Goal: Find specific page/section: Find specific page/section

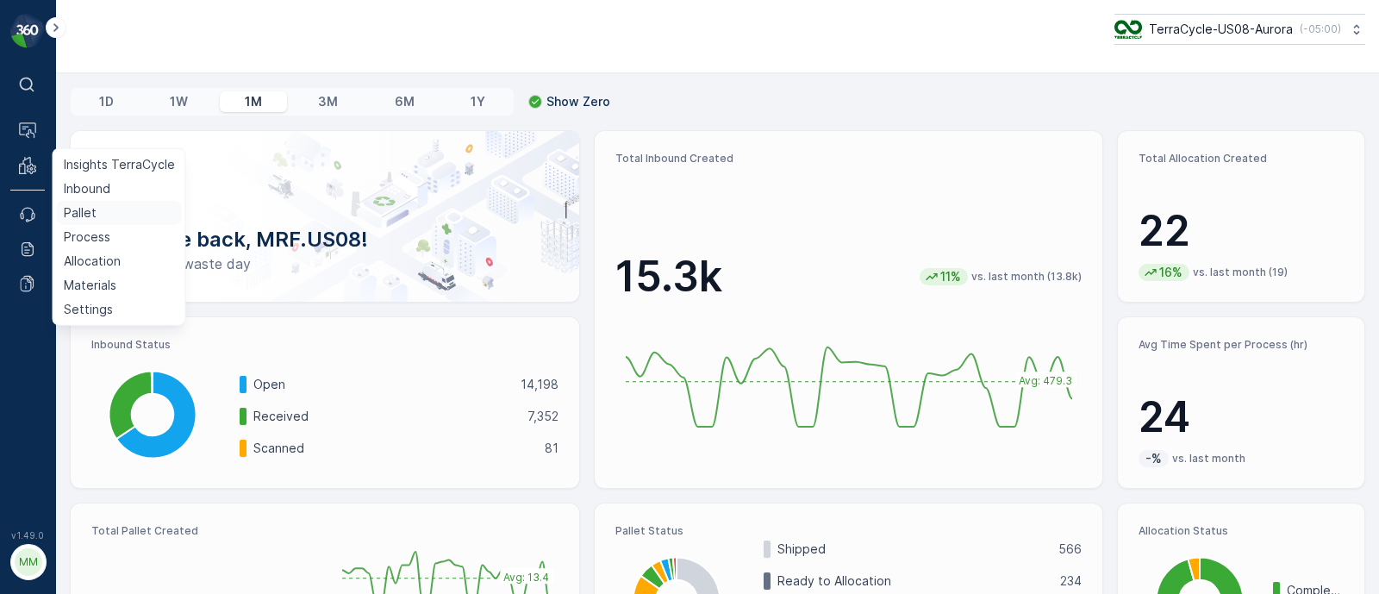
click at [82, 208] on p "Pallet" at bounding box center [80, 212] width 33 height 17
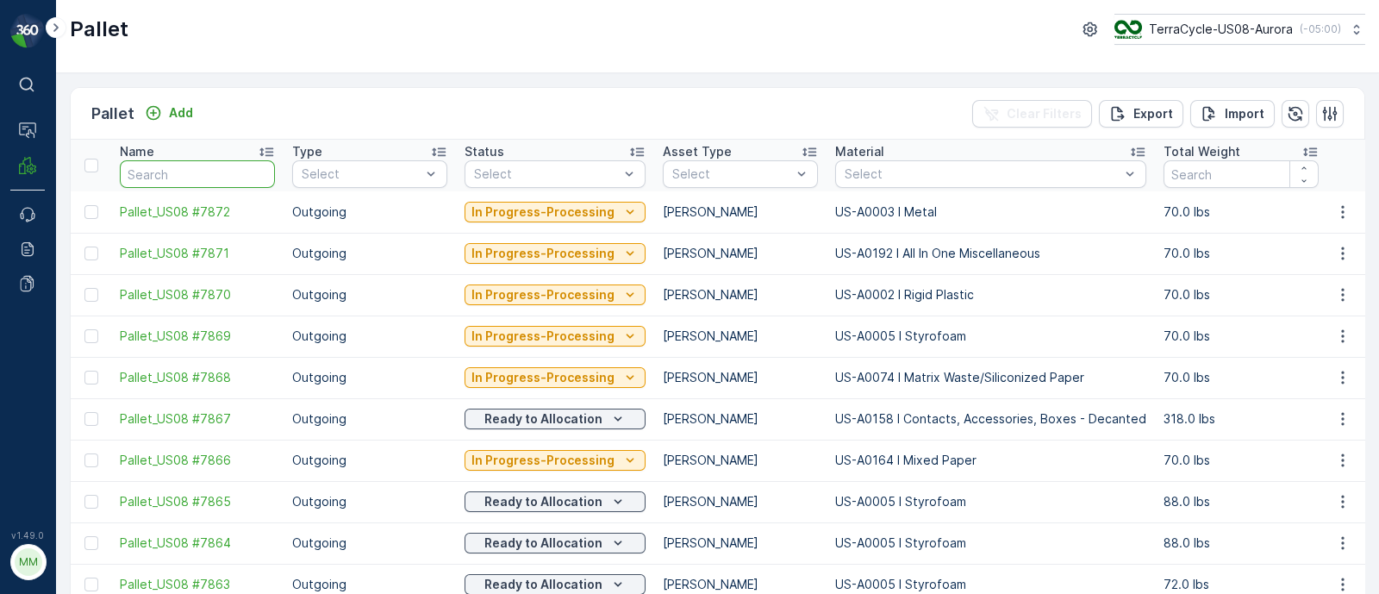
click at [165, 179] on input "text" at bounding box center [197, 174] width 155 height 28
paste input "Collective Resource Coop"
type input "Collective Resource Coop"
click at [253, 175] on input "text" at bounding box center [197, 174] width 155 height 28
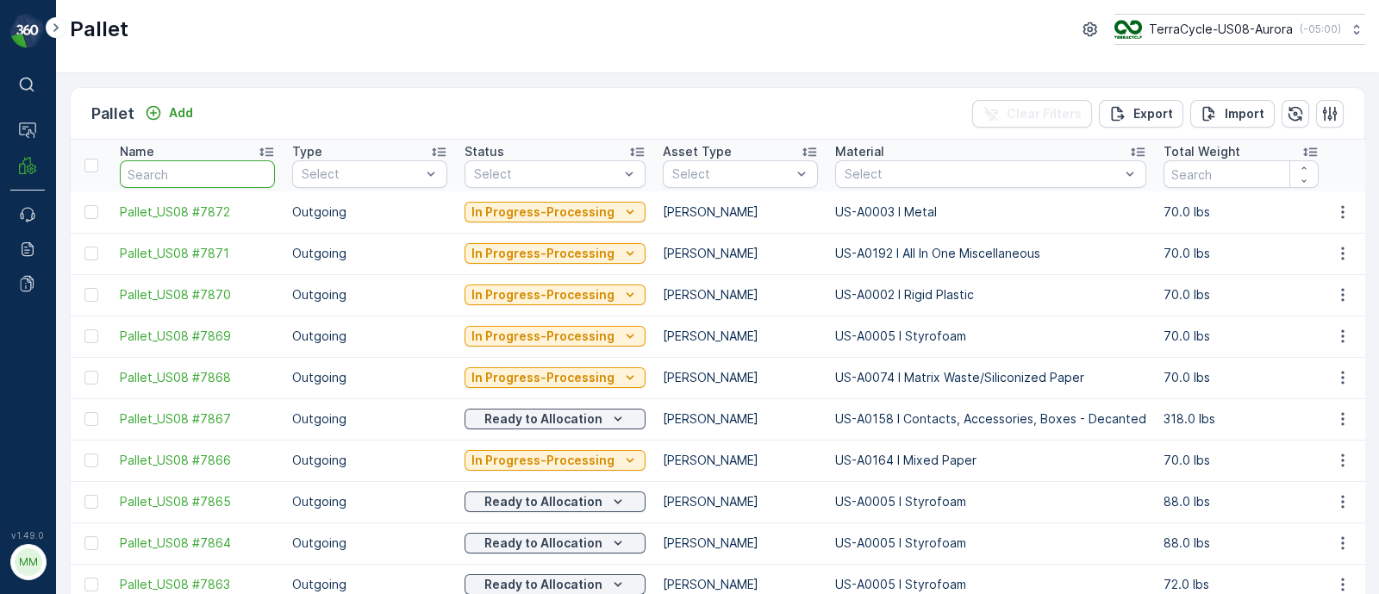
click at [209, 177] on input "text" at bounding box center [197, 174] width 155 height 28
paste input "SC7394"
type input "SC7394"
